Goal: Transaction & Acquisition: Purchase product/service

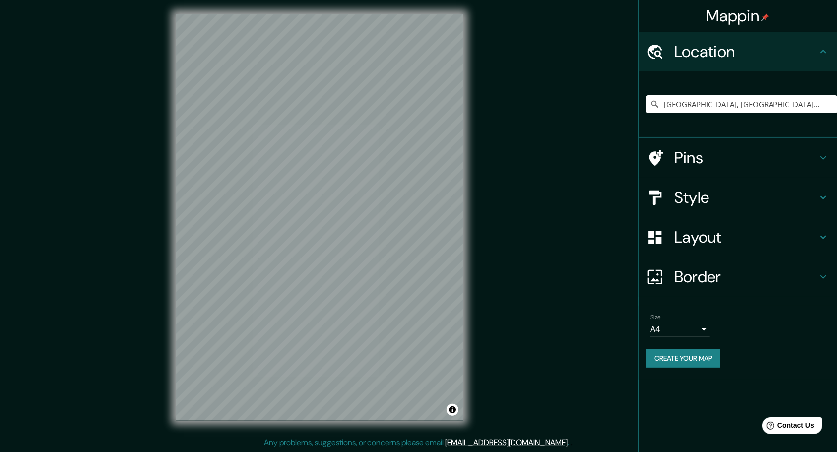
click at [675, 200] on h4 "Style" at bounding box center [745, 198] width 143 height 20
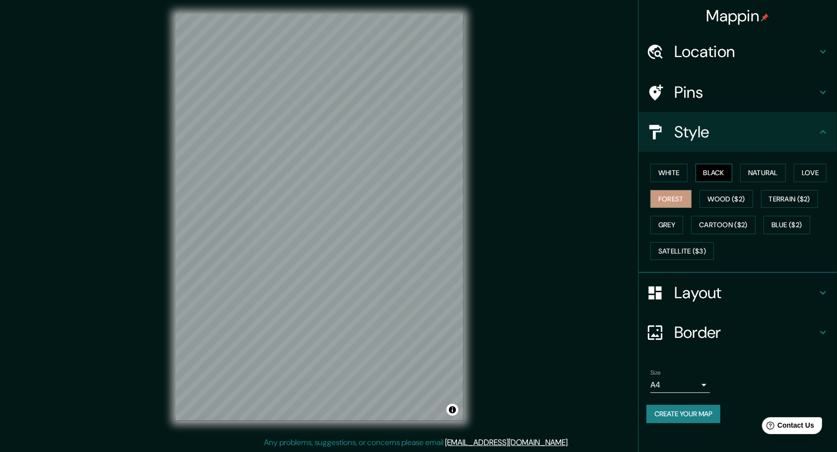
click at [719, 170] on button "Black" at bounding box center [714, 173] width 37 height 18
click at [695, 170] on div "White Black Natural Love Forest Wood ($2) Terrain ($2) Grey Cartoon ($2) Blue (…" at bounding box center [742, 212] width 191 height 104
click at [683, 178] on button "White" at bounding box center [669, 173] width 37 height 18
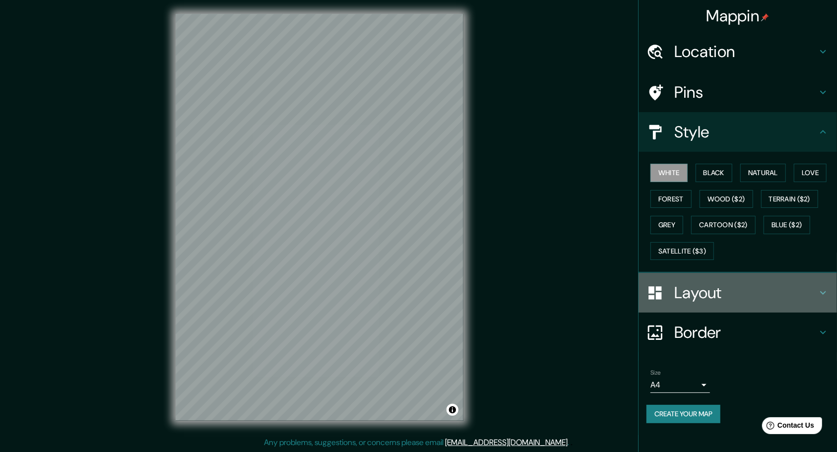
click at [710, 288] on h4 "Layout" at bounding box center [745, 293] width 143 height 20
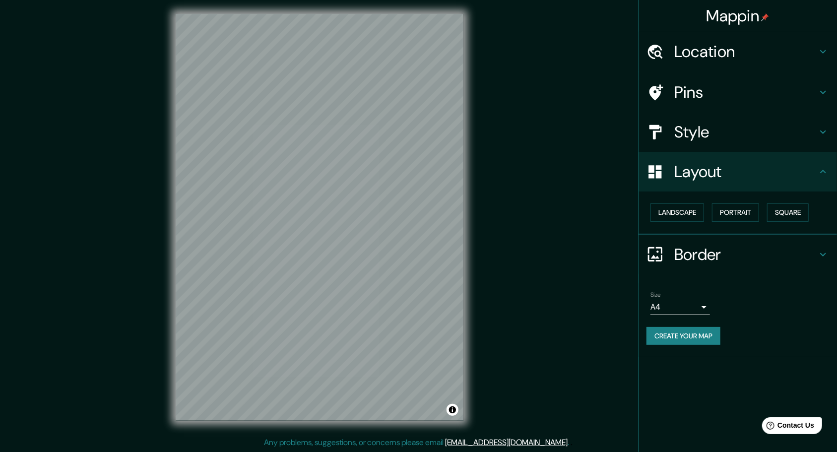
click at [709, 248] on h4 "Border" at bounding box center [745, 255] width 143 height 20
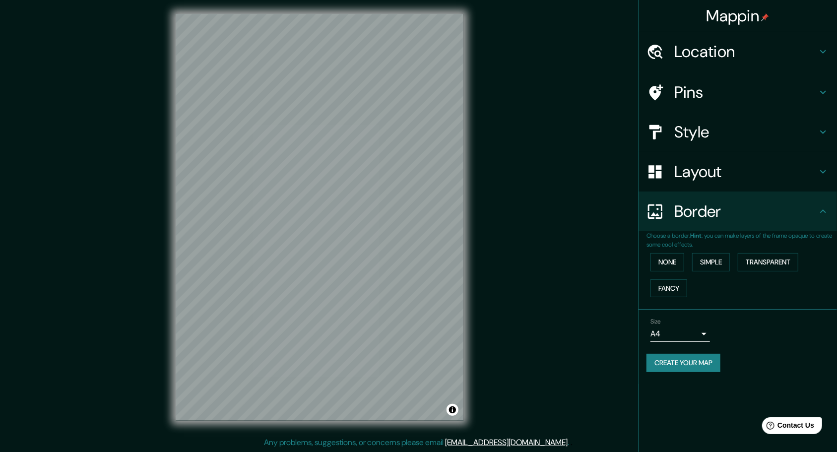
click at [696, 175] on h4 "Layout" at bounding box center [745, 172] width 143 height 20
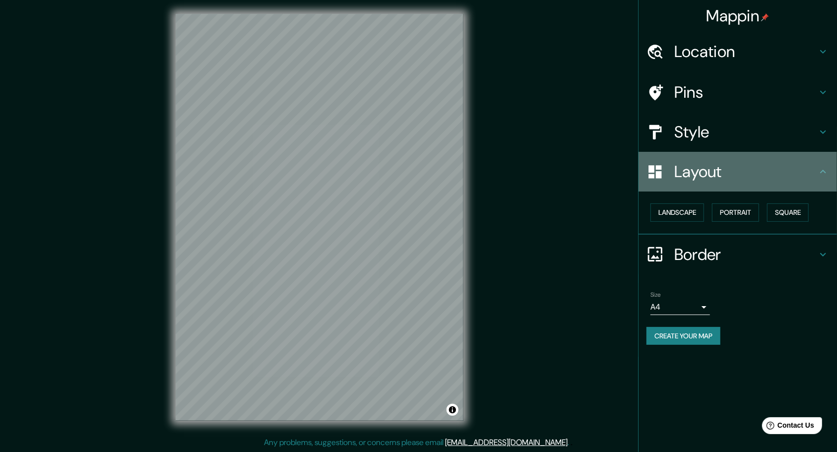
click at [696, 175] on h4 "Layout" at bounding box center [745, 172] width 143 height 20
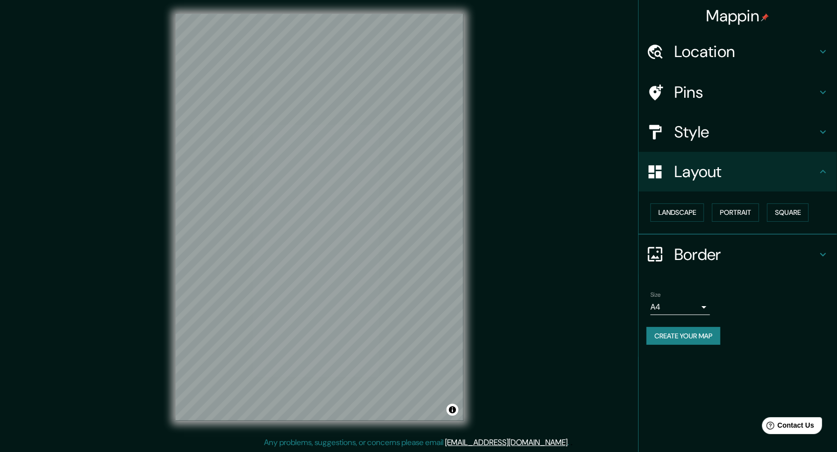
click at [694, 134] on h4 "Style" at bounding box center [745, 132] width 143 height 20
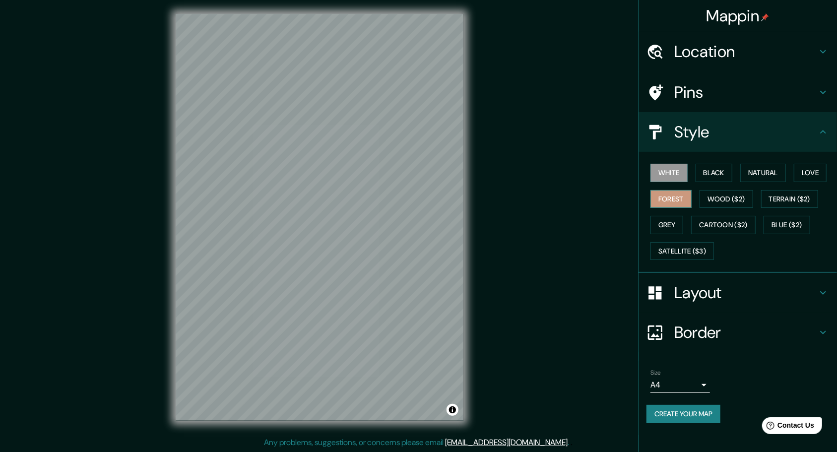
click at [678, 196] on button "Forest" at bounding box center [671, 199] width 41 height 18
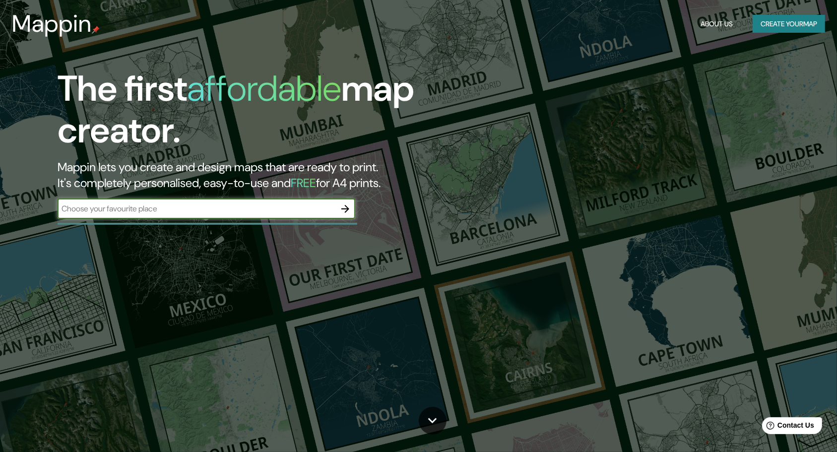
click at [245, 207] on input "text" at bounding box center [197, 208] width 278 height 11
type input "chinatown philadelphiua"
click at [343, 206] on icon "button" at bounding box center [345, 209] width 12 height 12
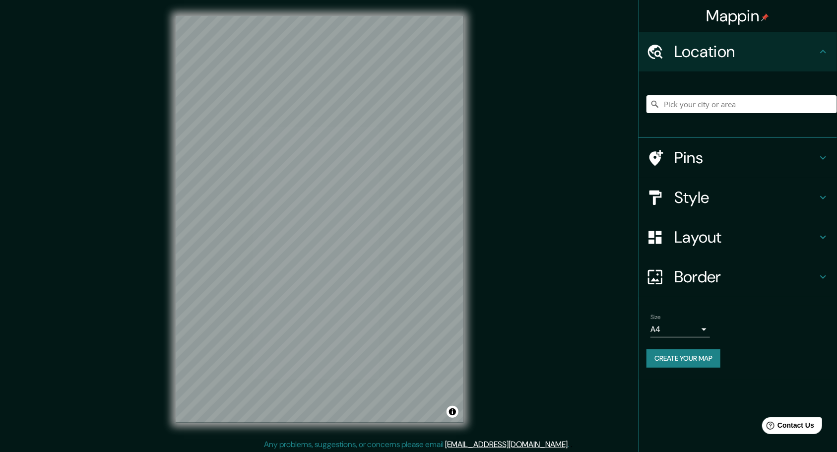
click at [746, 0] on html "Mappin Location Pins Style Layout Border Choose a border. Hint : you can make l…" at bounding box center [418, 226] width 837 height 452
click at [794, 45] on h4 "Location" at bounding box center [745, 52] width 143 height 20
